Goal: Use online tool/utility

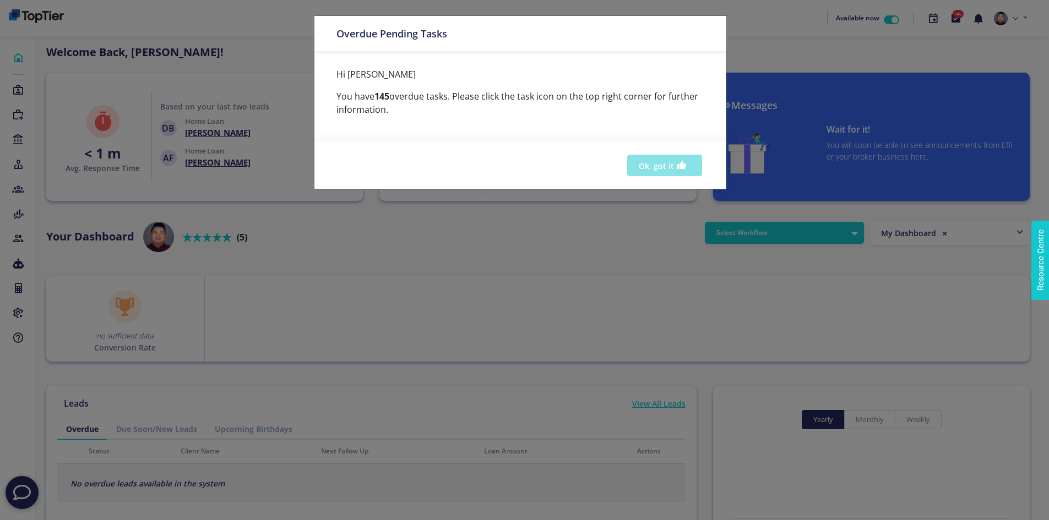
click at [642, 171] on button "Ok, got it" at bounding box center [664, 165] width 75 height 21
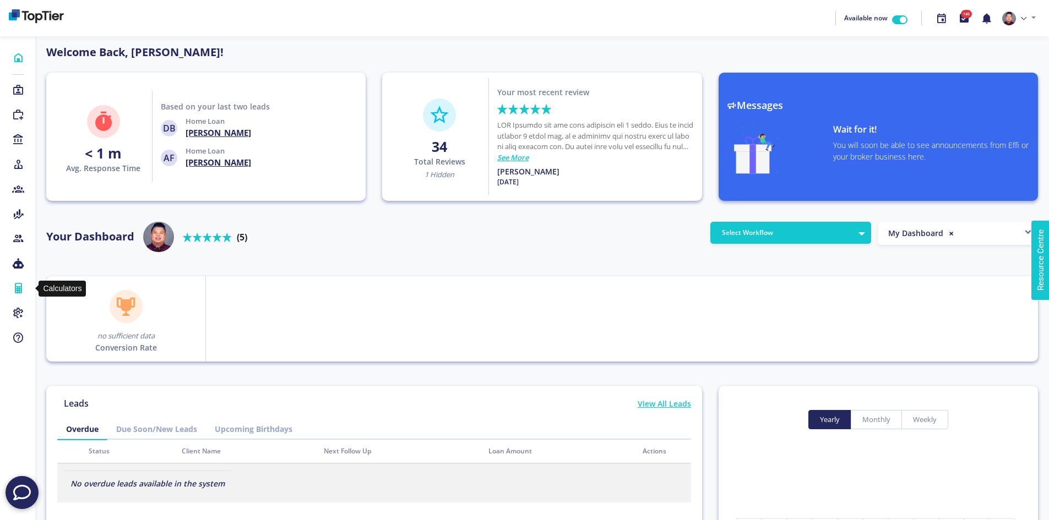
click at [17, 287] on icon at bounding box center [18, 288] width 12 height 11
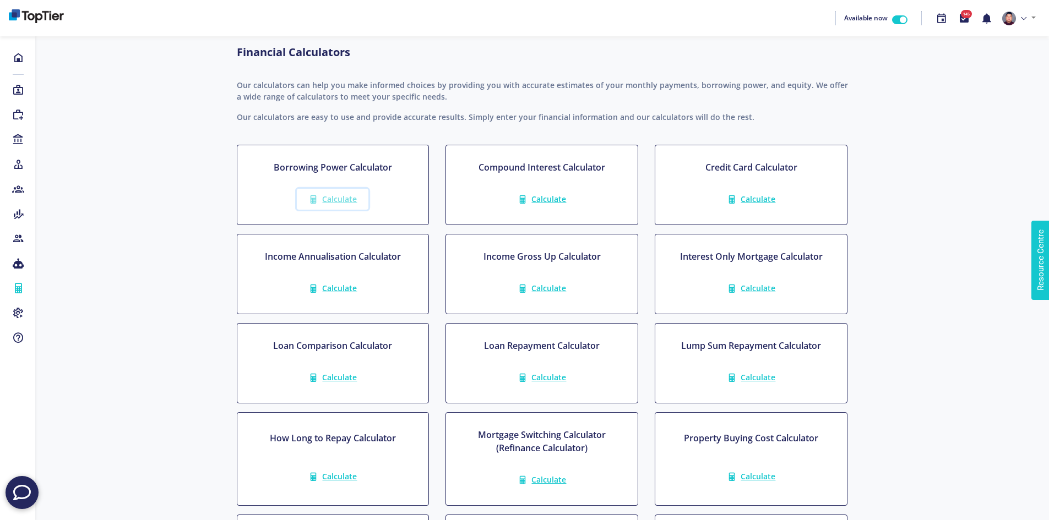
click at [334, 196] on span "Calculate" at bounding box center [339, 199] width 35 height 10
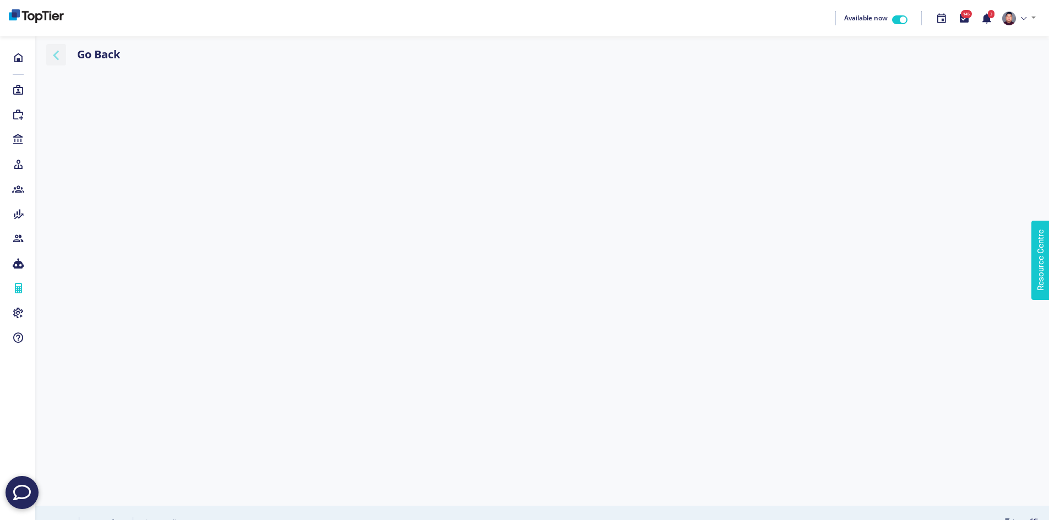
click at [57, 62] on icon "button" at bounding box center [56, 55] width 20 height 14
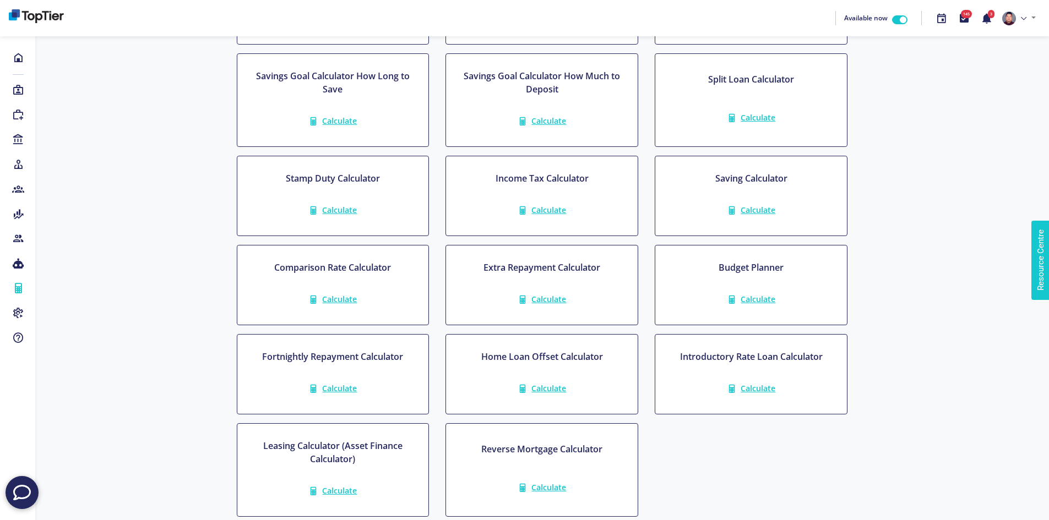
scroll to position [595, 0]
